Goal: Information Seeking & Learning: Learn about a topic

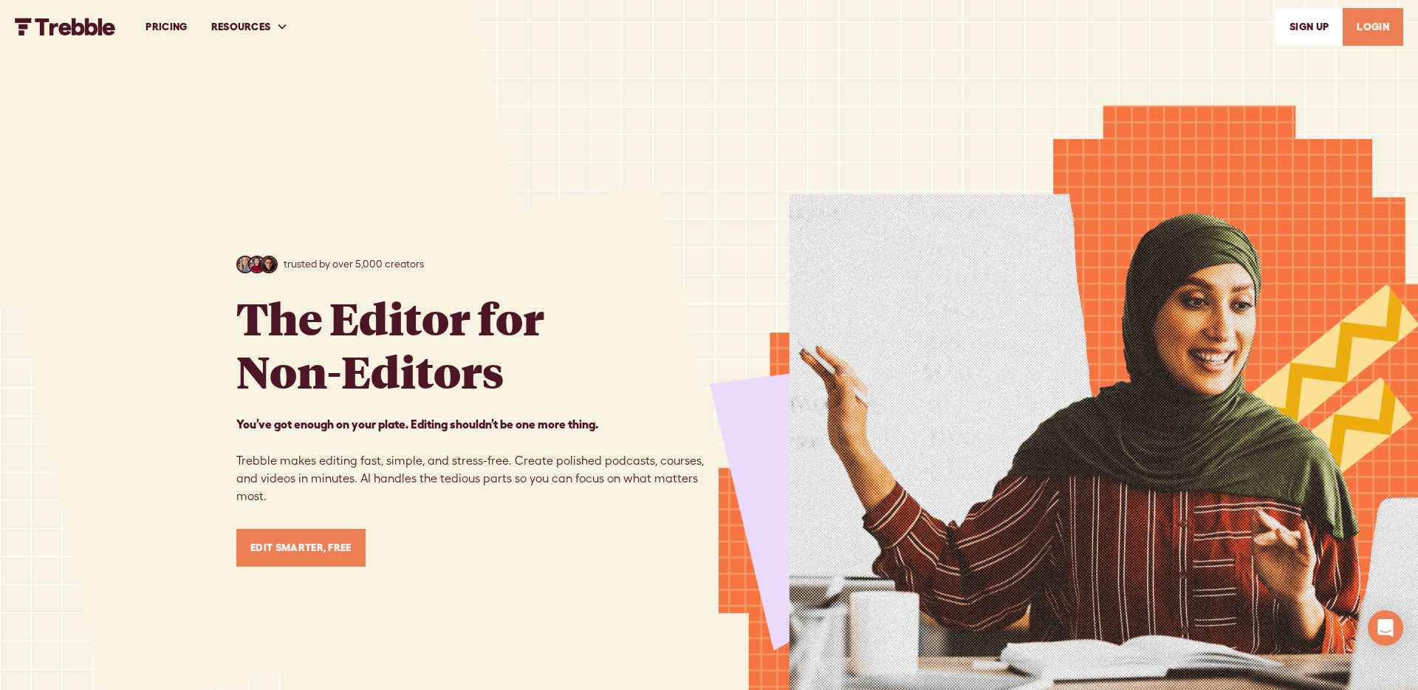
click at [165, 32] on link "PRICING" at bounding box center [166, 26] width 65 height 51
